Goal: Task Accomplishment & Management: Manage account settings

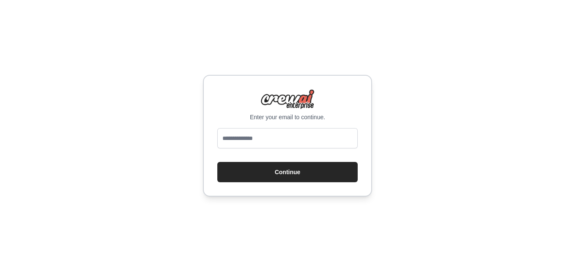
type input "**********"
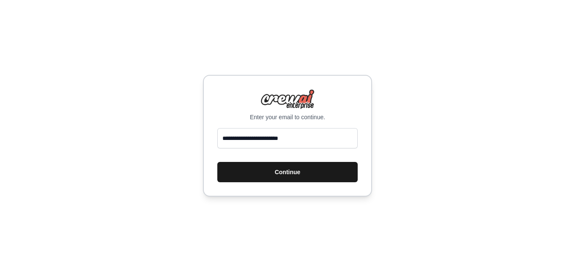
click at [264, 169] on button "Continue" at bounding box center [287, 172] width 140 height 20
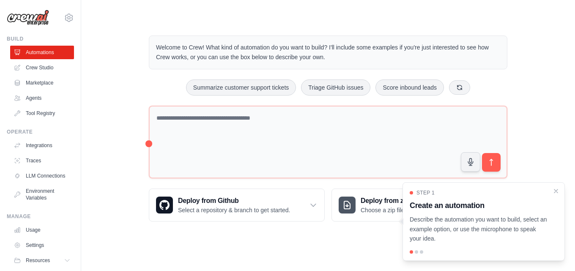
click at [417, 252] on div at bounding box center [416, 251] width 3 height 3
click at [416, 251] on div at bounding box center [416, 251] width 3 height 3
click at [421, 252] on div at bounding box center [421, 251] width 3 height 3
click at [557, 189] on icon "Close walkthrough" at bounding box center [556, 191] width 8 height 8
